Goal: Task Accomplishment & Management: Complete application form

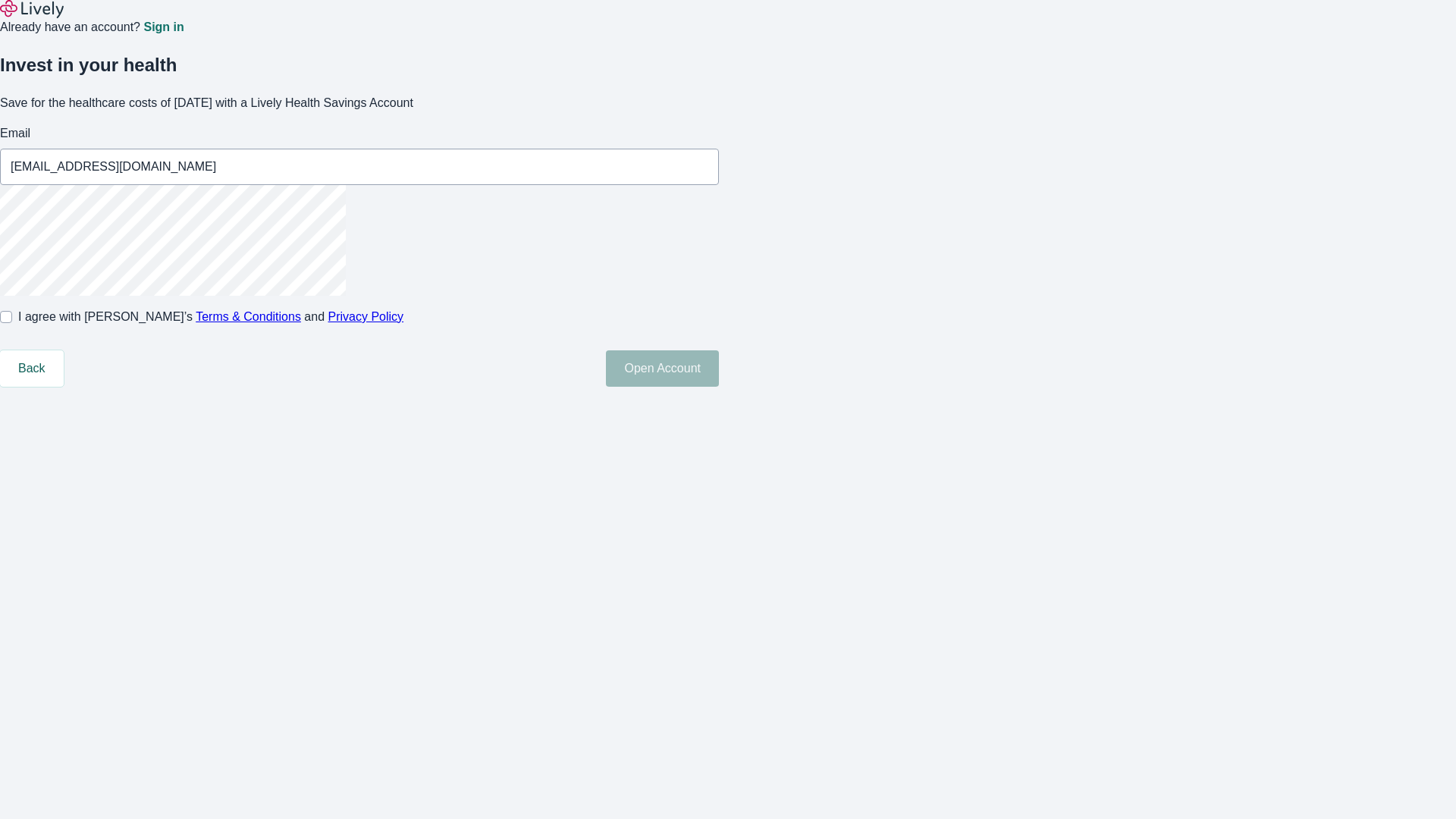
click at [12, 323] on input "I agree with Lively’s Terms & Conditions and Privacy Policy" at bounding box center [6, 317] width 12 height 12
checkbox input "true"
click at [719, 386] on button "Open Account" at bounding box center [662, 368] width 113 height 36
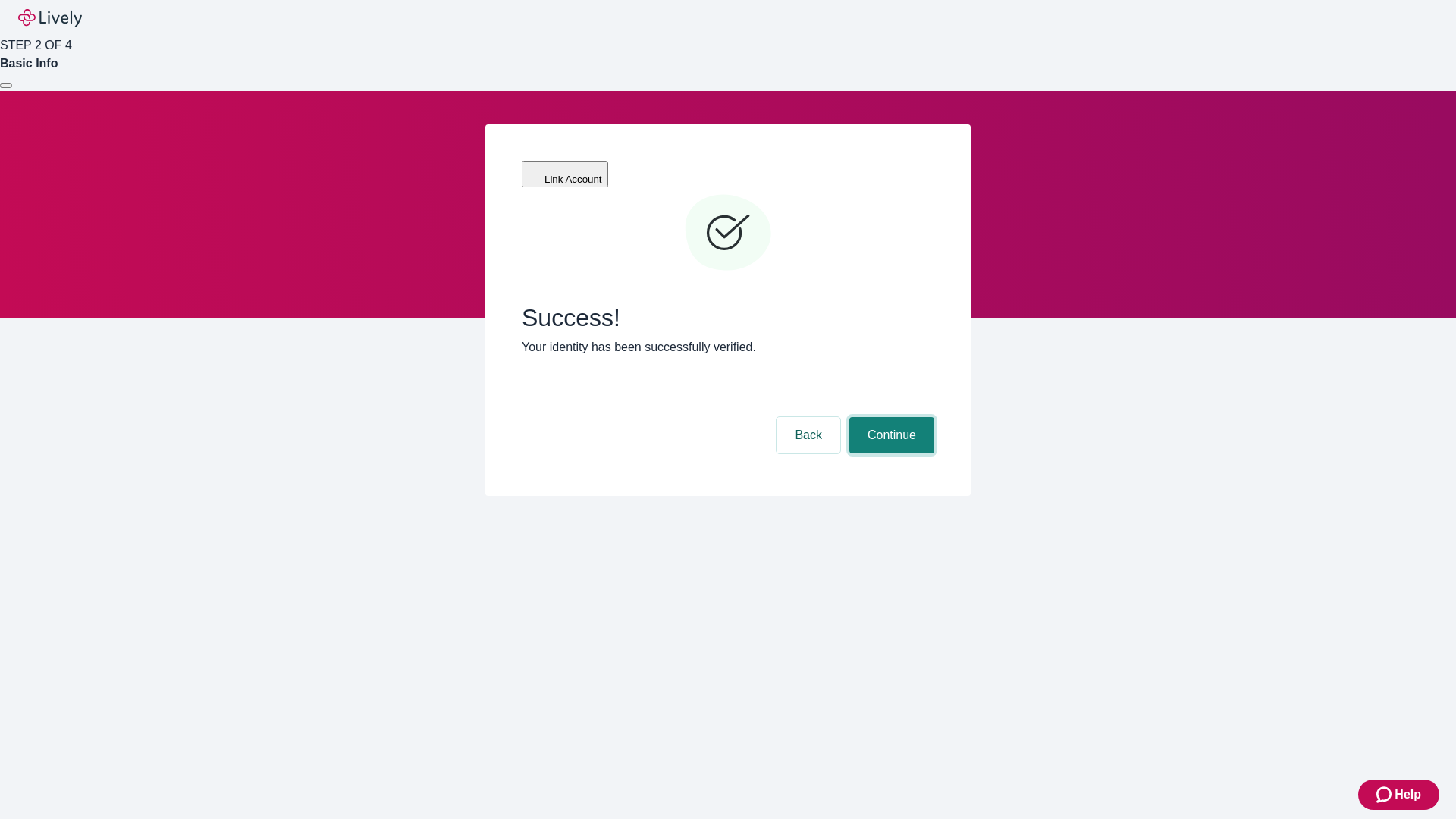
click at [889, 417] on button "Continue" at bounding box center [892, 435] width 85 height 36
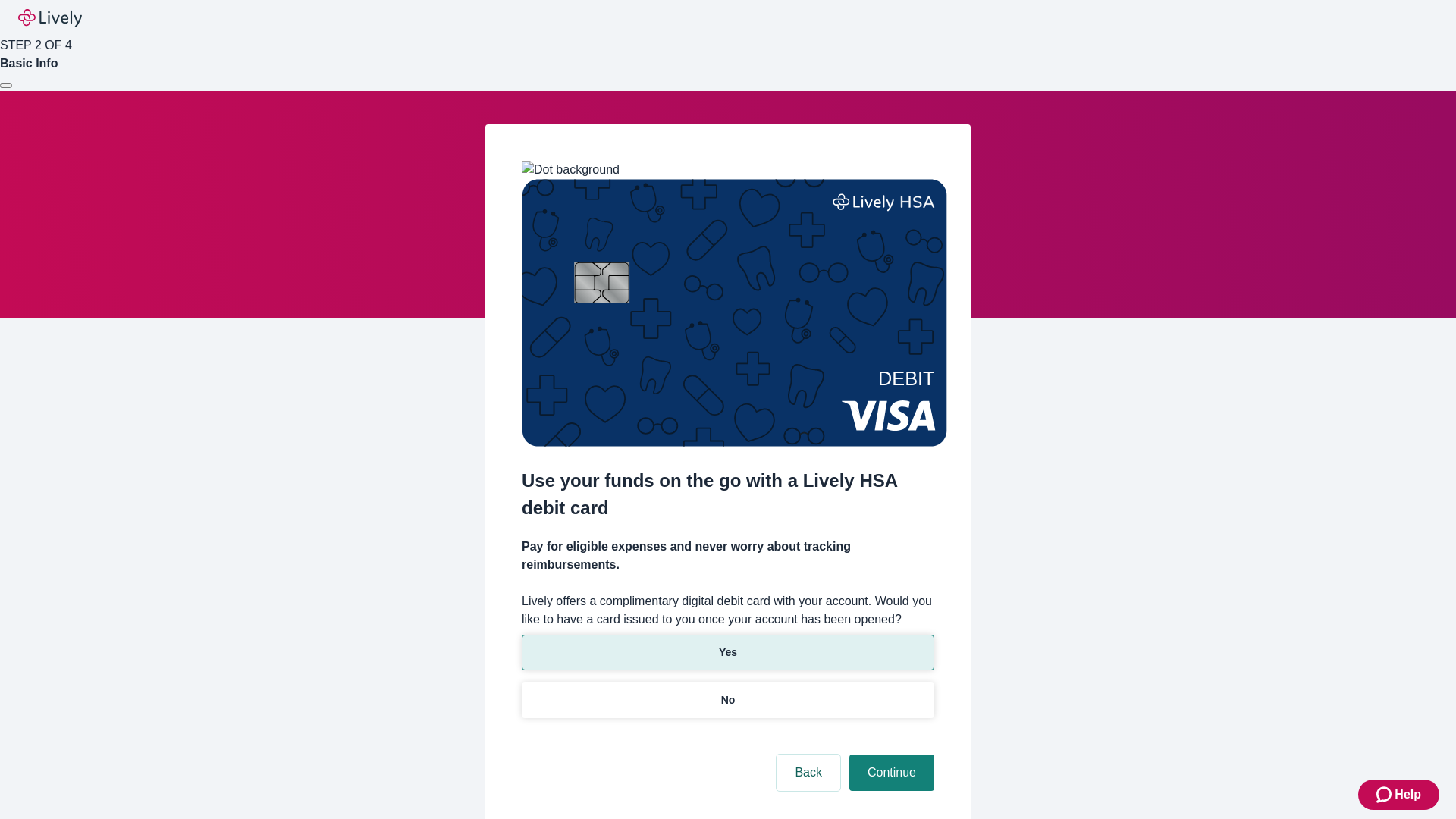
click at [727, 644] on p "Yes" at bounding box center [728, 652] width 18 height 16
click at [889, 754] on button "Continue" at bounding box center [892, 772] width 85 height 36
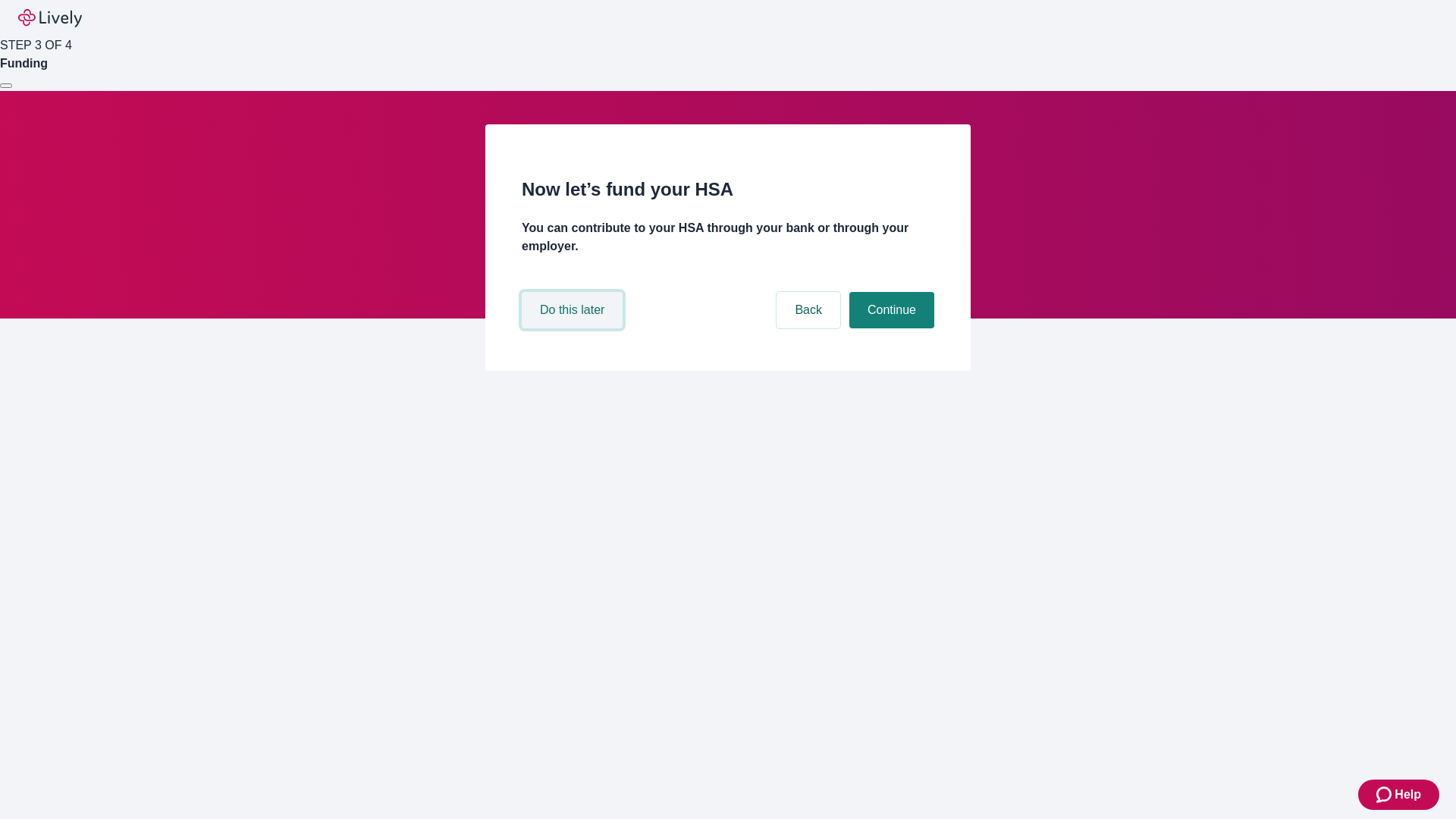
click at [574, 328] on button "Do this later" at bounding box center [572, 310] width 101 height 36
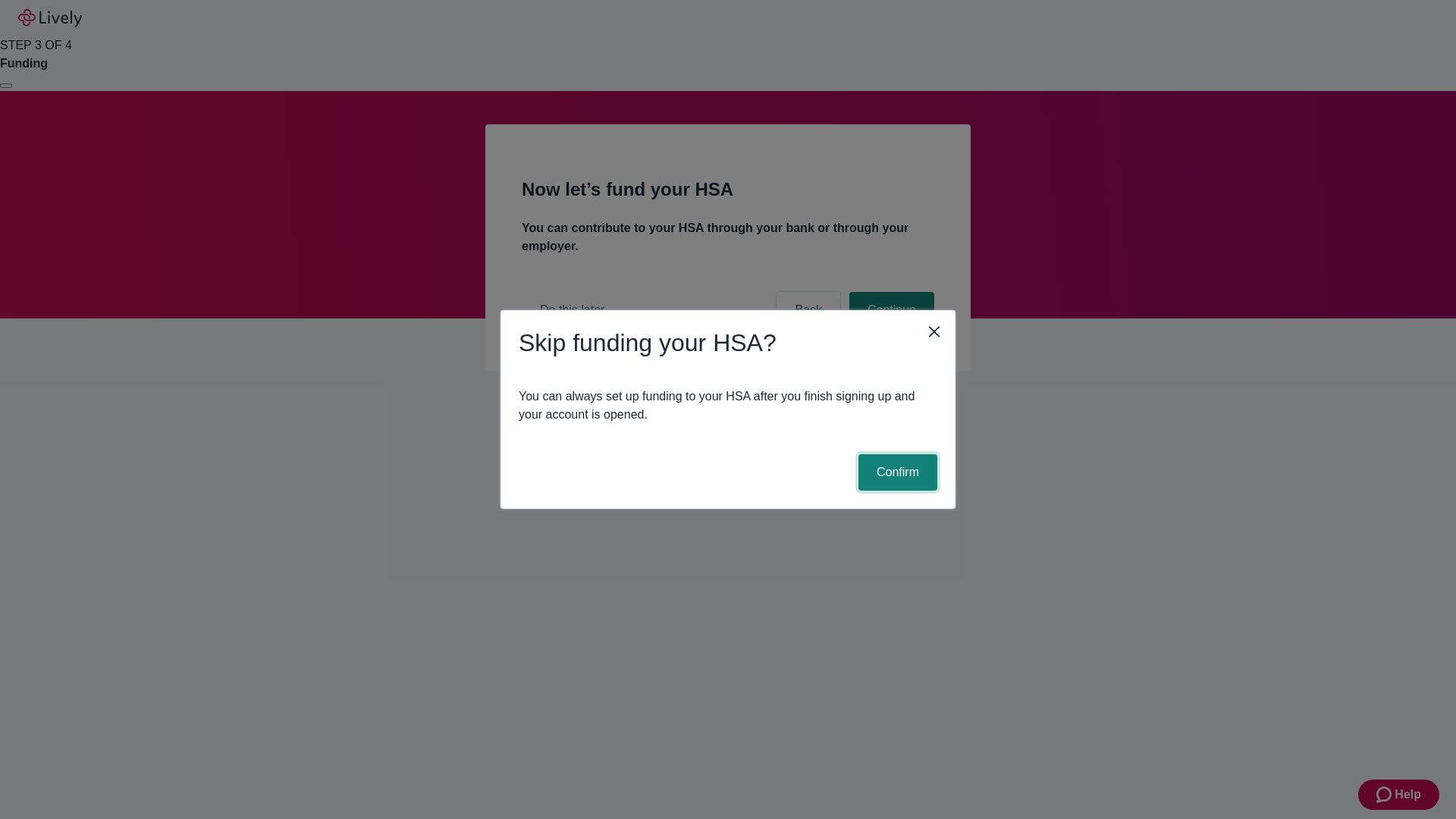
click at [895, 473] on button "Confirm" at bounding box center [897, 473] width 79 height 36
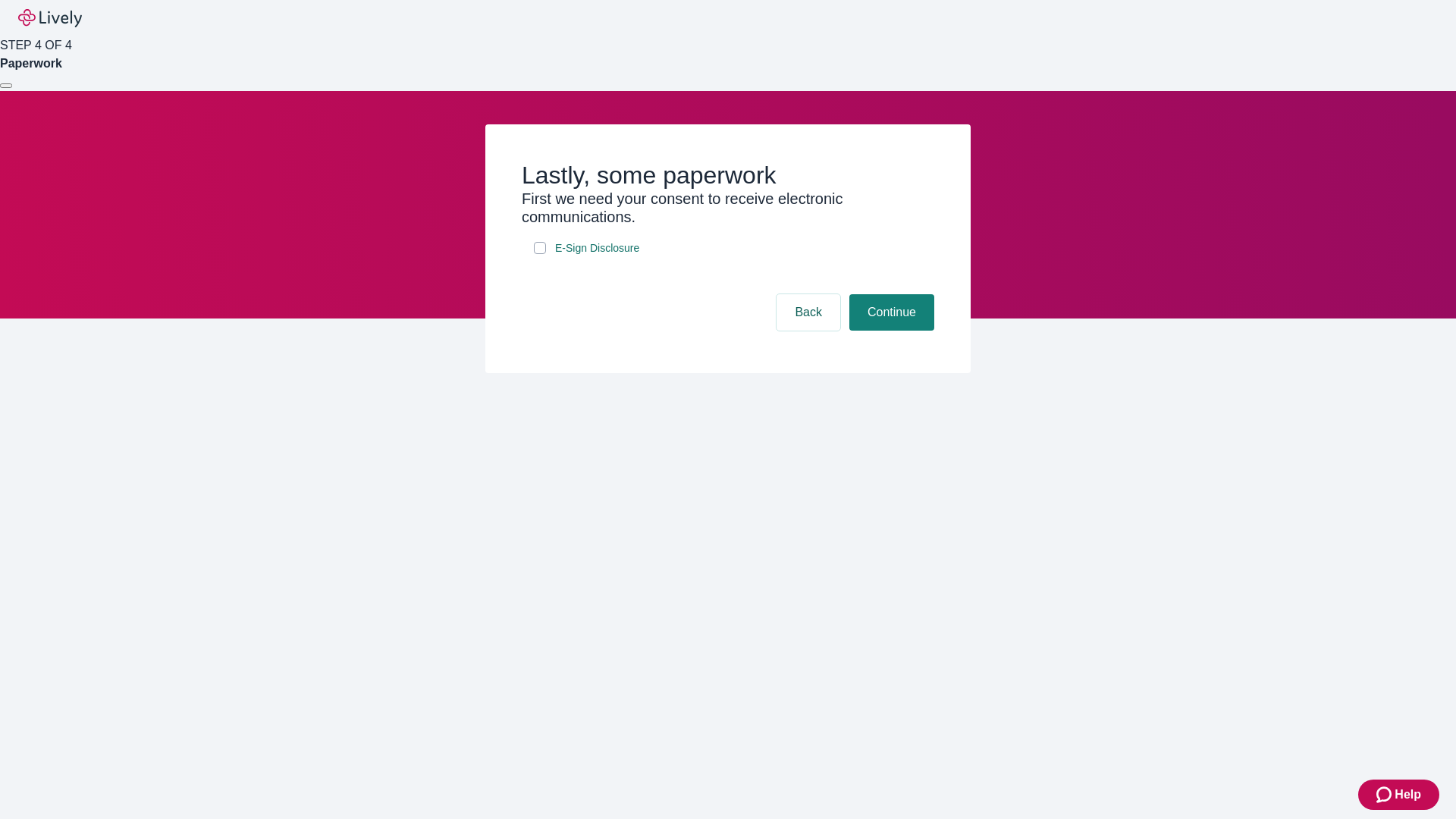
click at [540, 254] on input "E-Sign Disclosure" at bounding box center [540, 248] width 12 height 12
checkbox input "true"
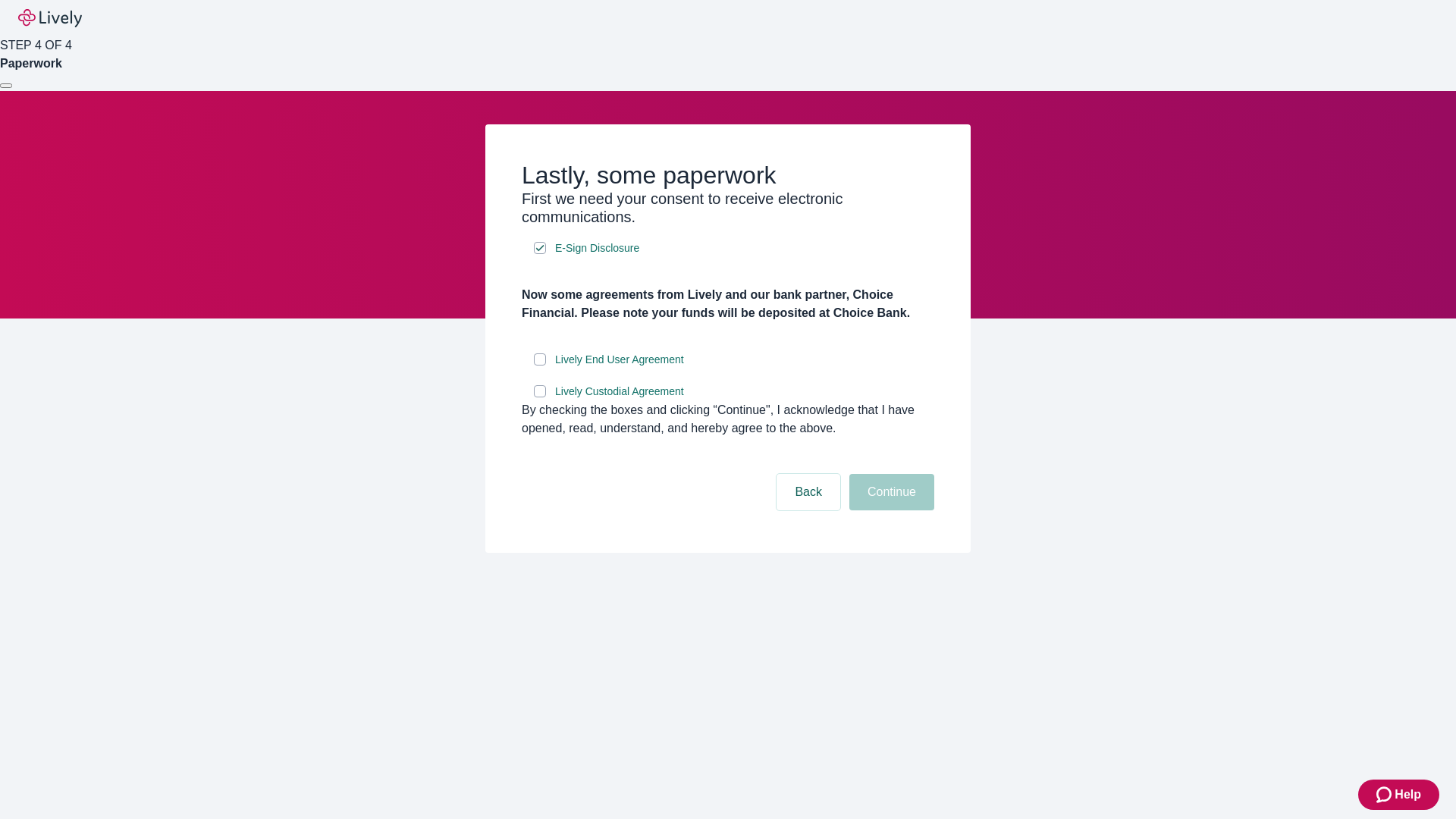
click at [540, 365] on input "Lively End User Agreement" at bounding box center [540, 359] width 12 height 12
checkbox input "true"
click at [540, 397] on input "Lively Custodial Agreement" at bounding box center [540, 391] width 12 height 12
checkbox input "true"
click at [889, 510] on button "Continue" at bounding box center [892, 492] width 85 height 36
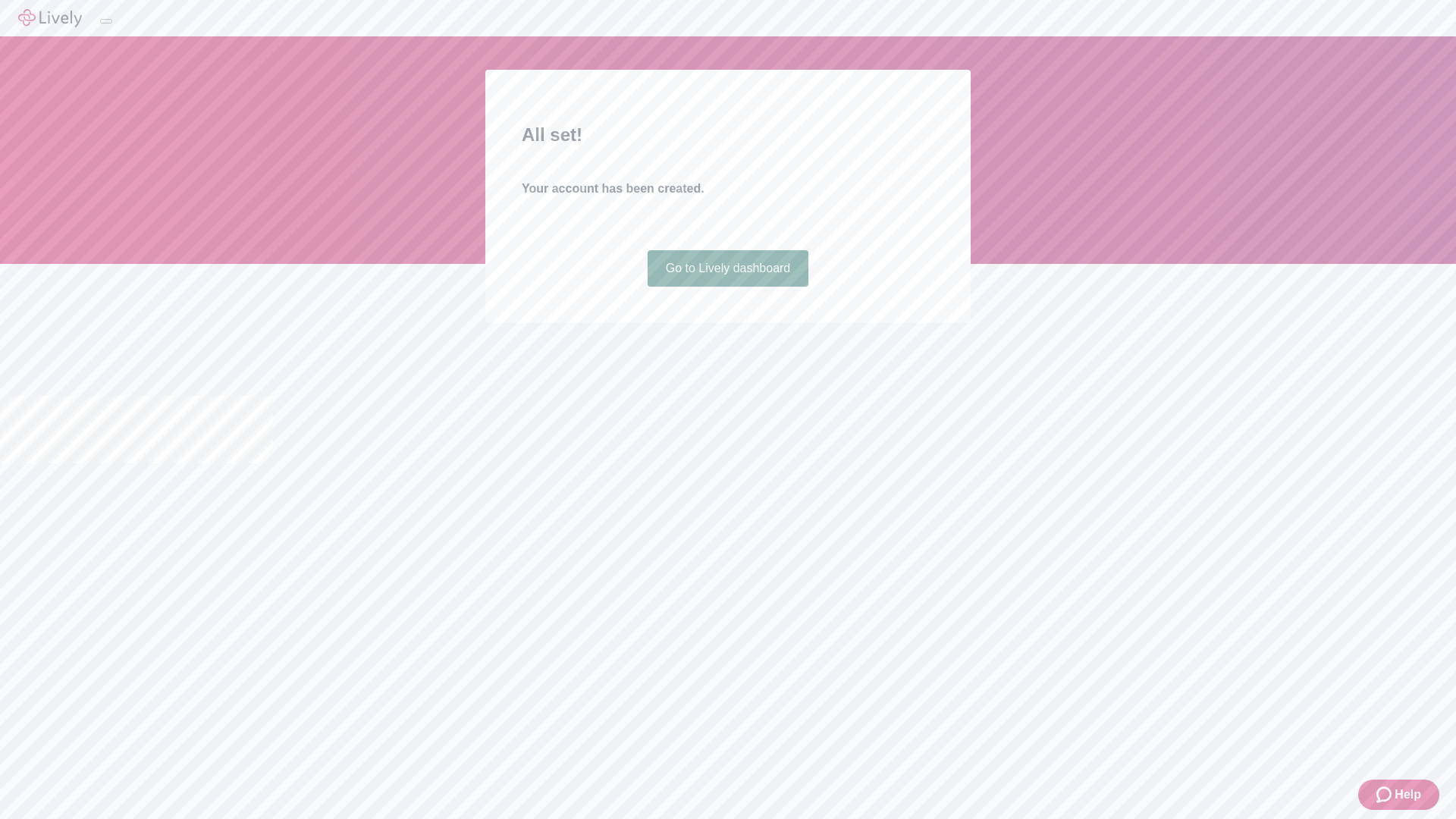
click at [727, 287] on link "Go to Lively dashboard" at bounding box center [728, 269] width 162 height 36
